Goal: Transaction & Acquisition: Purchase product/service

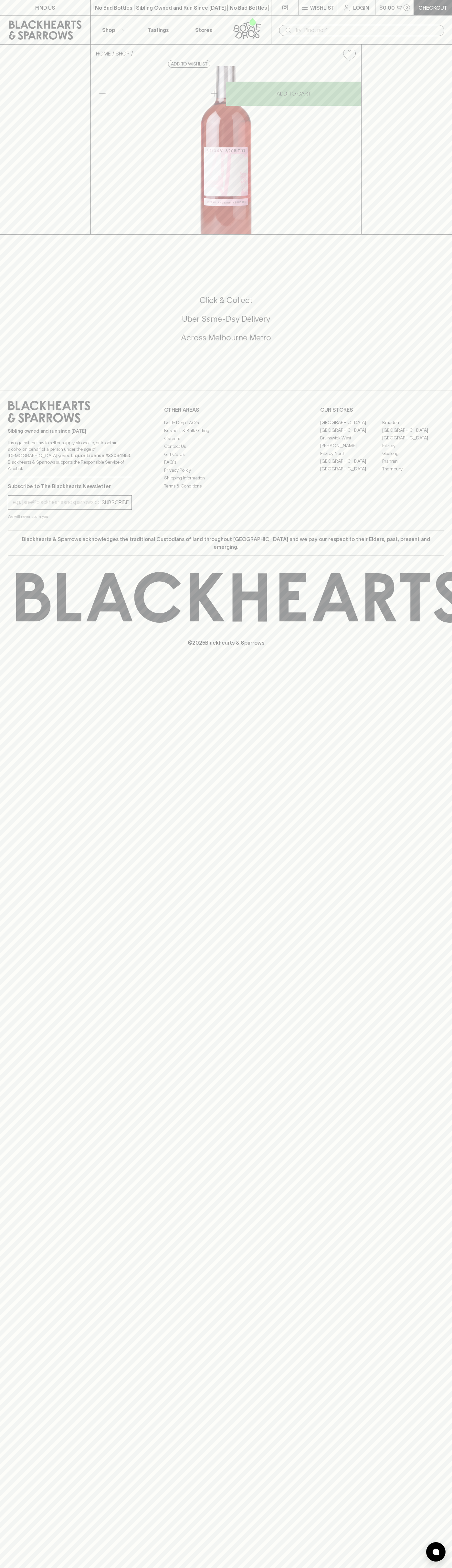
click at [447, 1523] on div "FIND US | No Bad Bottles | Sibling Owned and Run Since 2006 | No Bad Bottles | …" at bounding box center [226, 784] width 452 height 1568
click at [325, 1567] on html "FIND US | No Bad Bottles | Sibling Owned and Run Since 2006 | No Bad Bottles | …" at bounding box center [226, 784] width 452 height 1568
click at [11, 1493] on div "FIND US | No Bad Bottles | Sibling Owned and Run Since 2006 | No Bad Bottles | …" at bounding box center [226, 784] width 452 height 1568
